Goal: Task Accomplishment & Management: Use online tool/utility

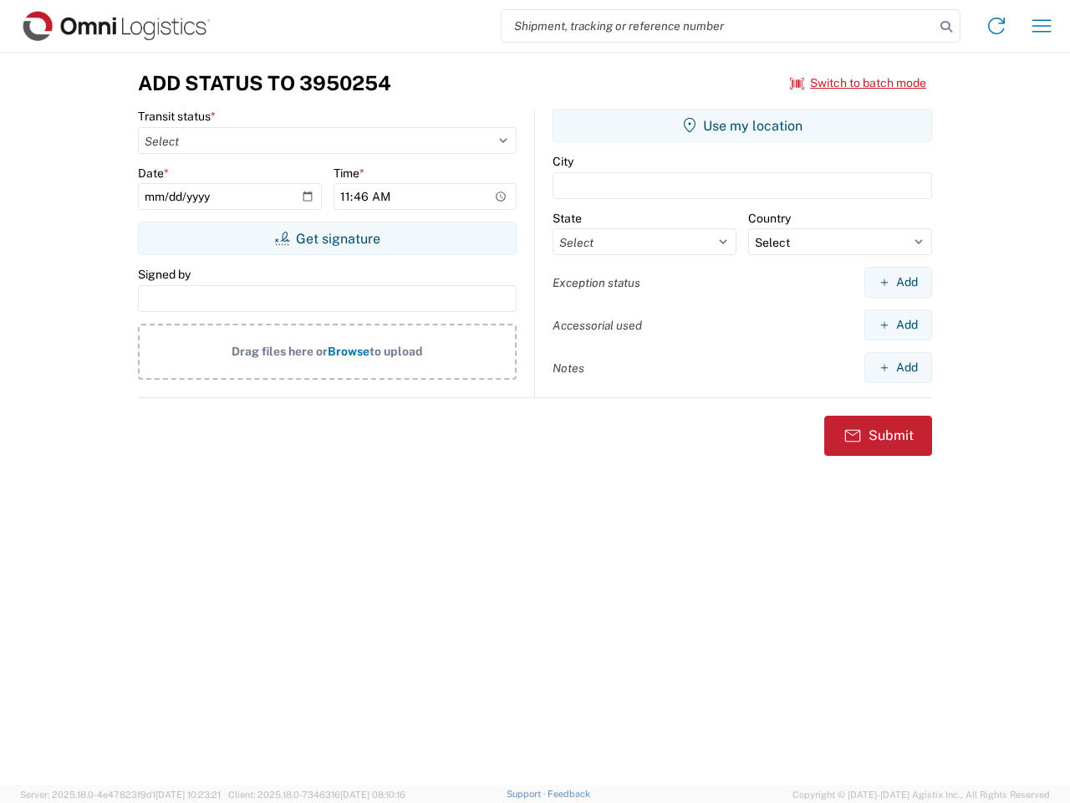
click at [718, 26] on input "search" at bounding box center [718, 26] width 433 height 32
click at [947, 27] on icon at bounding box center [946, 26] width 23 height 23
click at [997, 26] on icon at bounding box center [996, 26] width 27 height 27
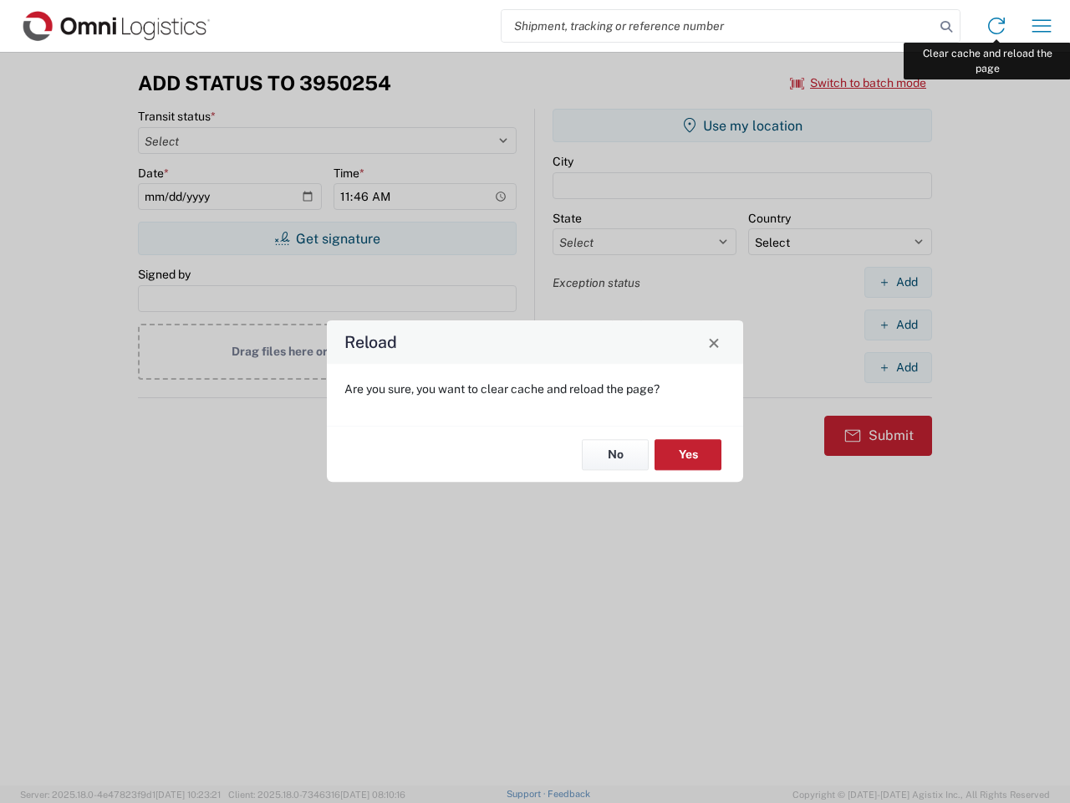
click at [1042, 26] on div "Reload Are you sure, you want to clear cache and reload the page? No Yes" at bounding box center [535, 401] width 1070 height 803
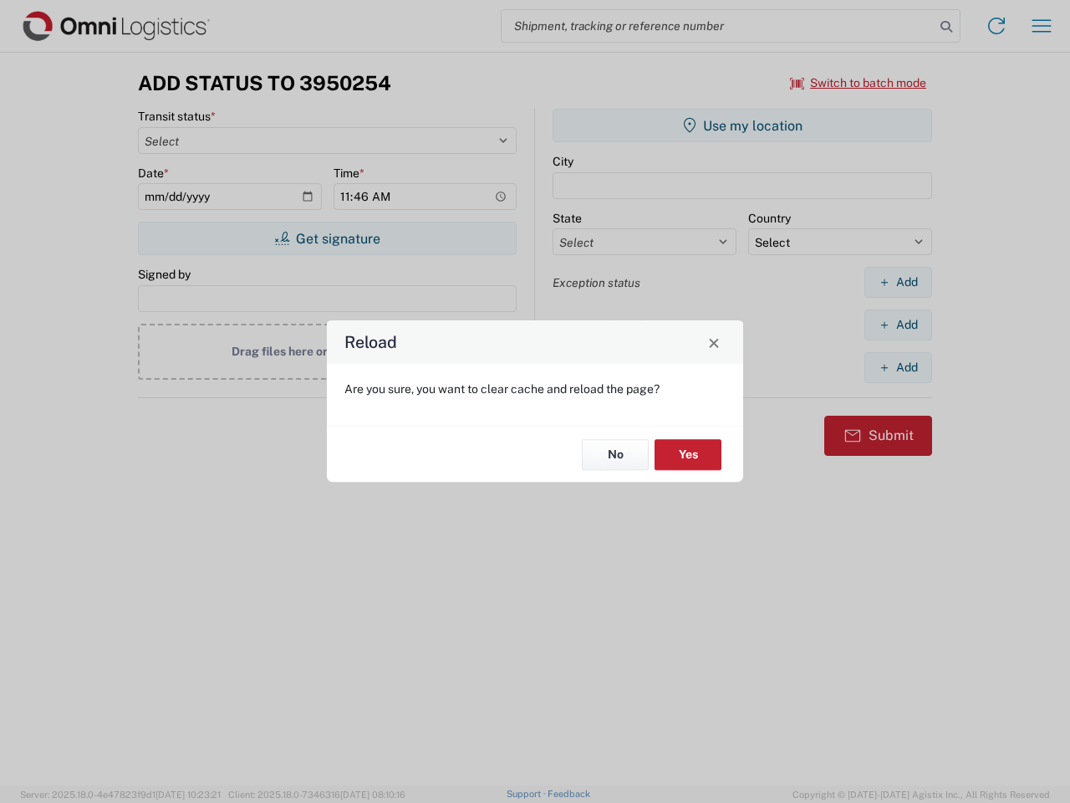
click at [859, 83] on div "Reload Are you sure, you want to clear cache and reload the page? No Yes" at bounding box center [535, 401] width 1070 height 803
click at [327, 238] on div "Reload Are you sure, you want to clear cache and reload the page? No Yes" at bounding box center [535, 401] width 1070 height 803
click at [743, 125] on div "Reload Are you sure, you want to clear cache and reload the page? No Yes" at bounding box center [535, 401] width 1070 height 803
click at [898, 282] on div "Reload Are you sure, you want to clear cache and reload the page? No Yes" at bounding box center [535, 401] width 1070 height 803
click at [898, 324] on div "Reload Are you sure, you want to clear cache and reload the page? No Yes" at bounding box center [535, 401] width 1070 height 803
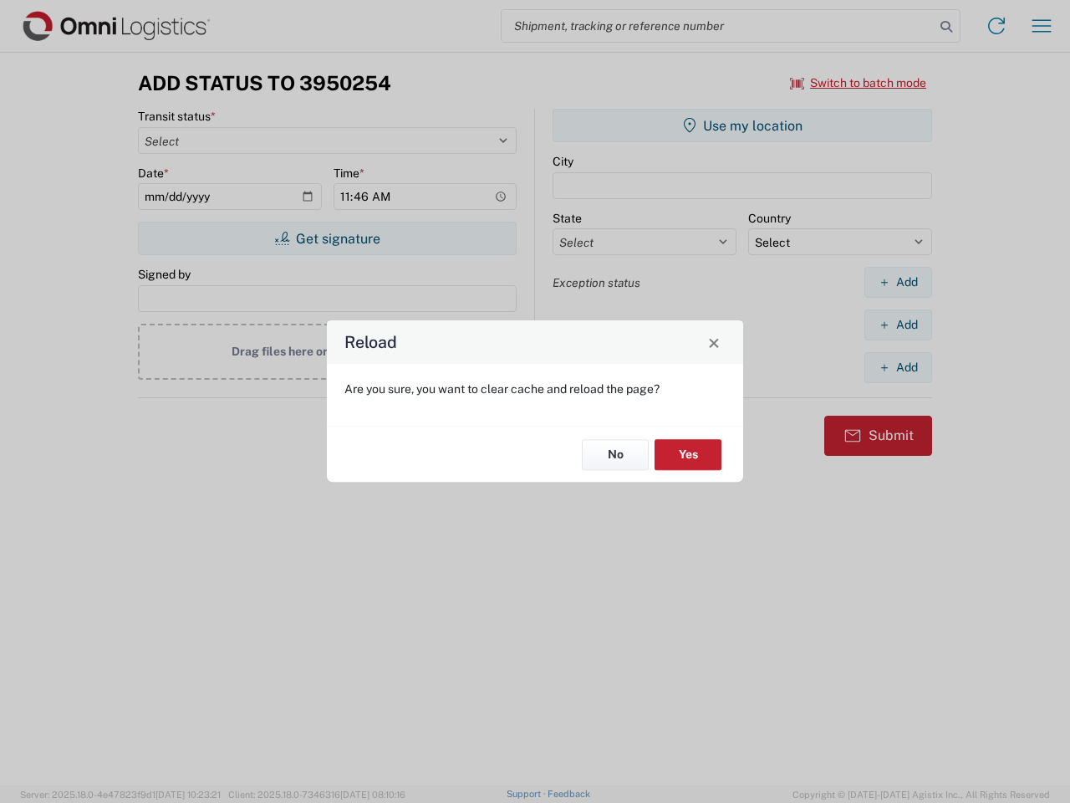
click at [898, 367] on div "Reload Are you sure, you want to clear cache and reload the page? No Yes" at bounding box center [535, 401] width 1070 height 803
